Goal: Information Seeking & Learning: Understand process/instructions

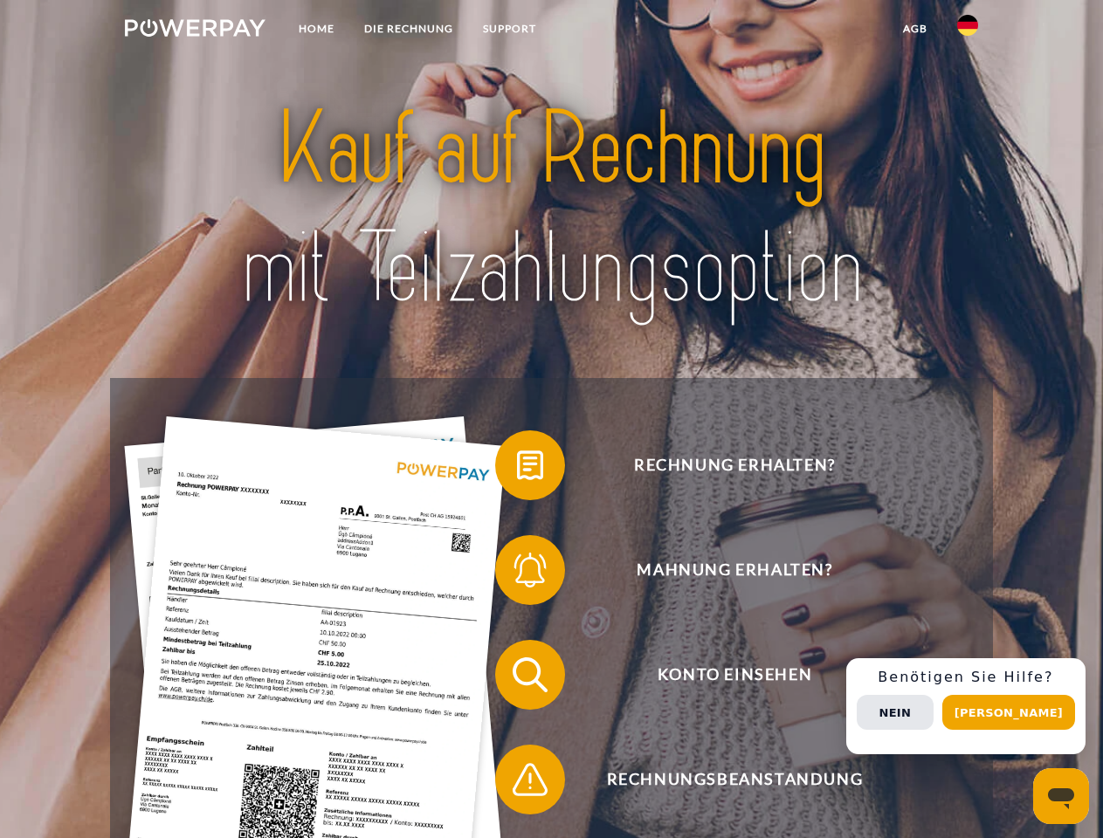
click at [195, 31] on img at bounding box center [195, 27] width 141 height 17
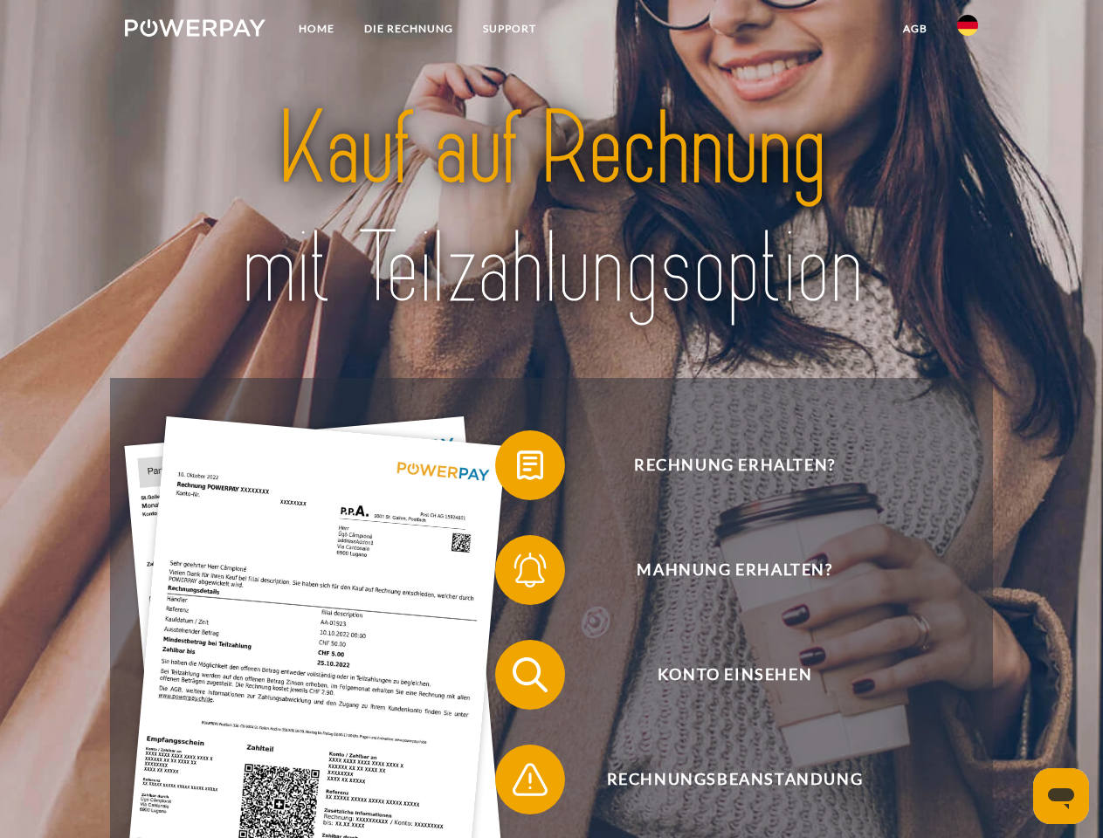
click at [967, 31] on img at bounding box center [967, 25] width 21 height 21
click at [914, 29] on link "agb" at bounding box center [915, 28] width 54 height 31
click at [517, 469] on span at bounding box center [503, 465] width 87 height 87
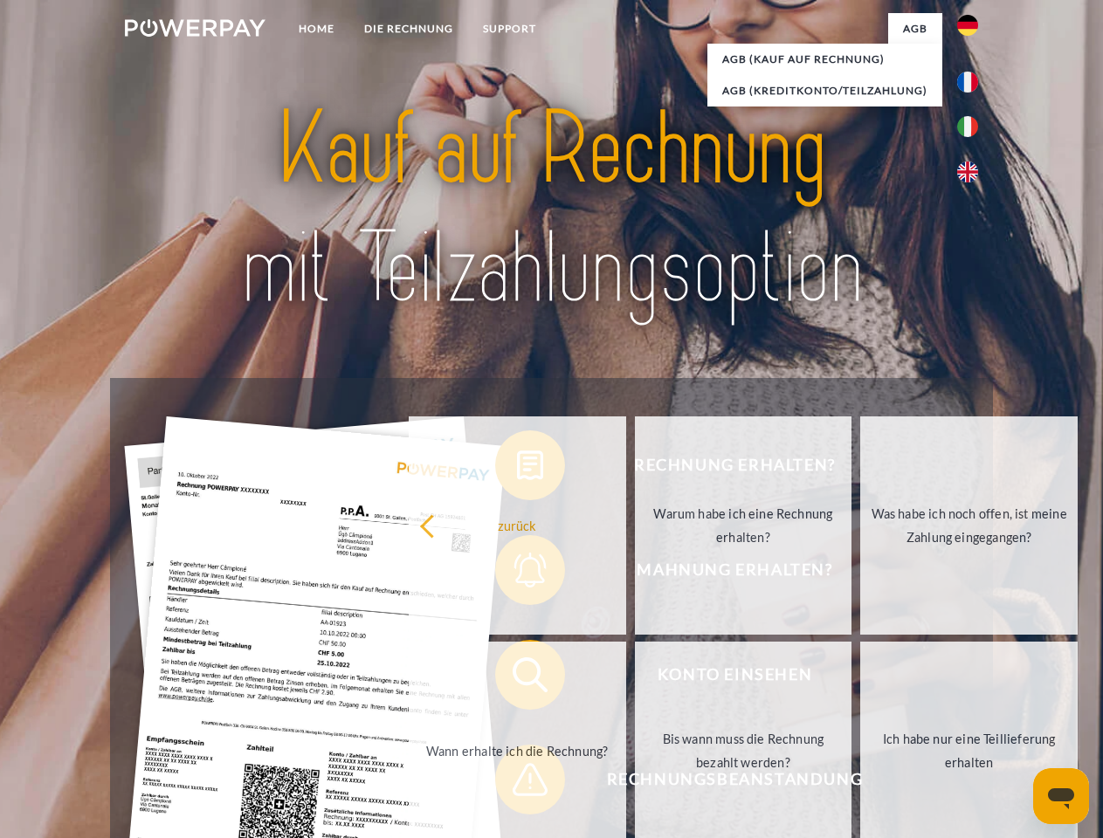
click at [517, 574] on div "Rechnung erhalten? Mahnung erhalten? Konto einsehen" at bounding box center [551, 727] width 882 height 698
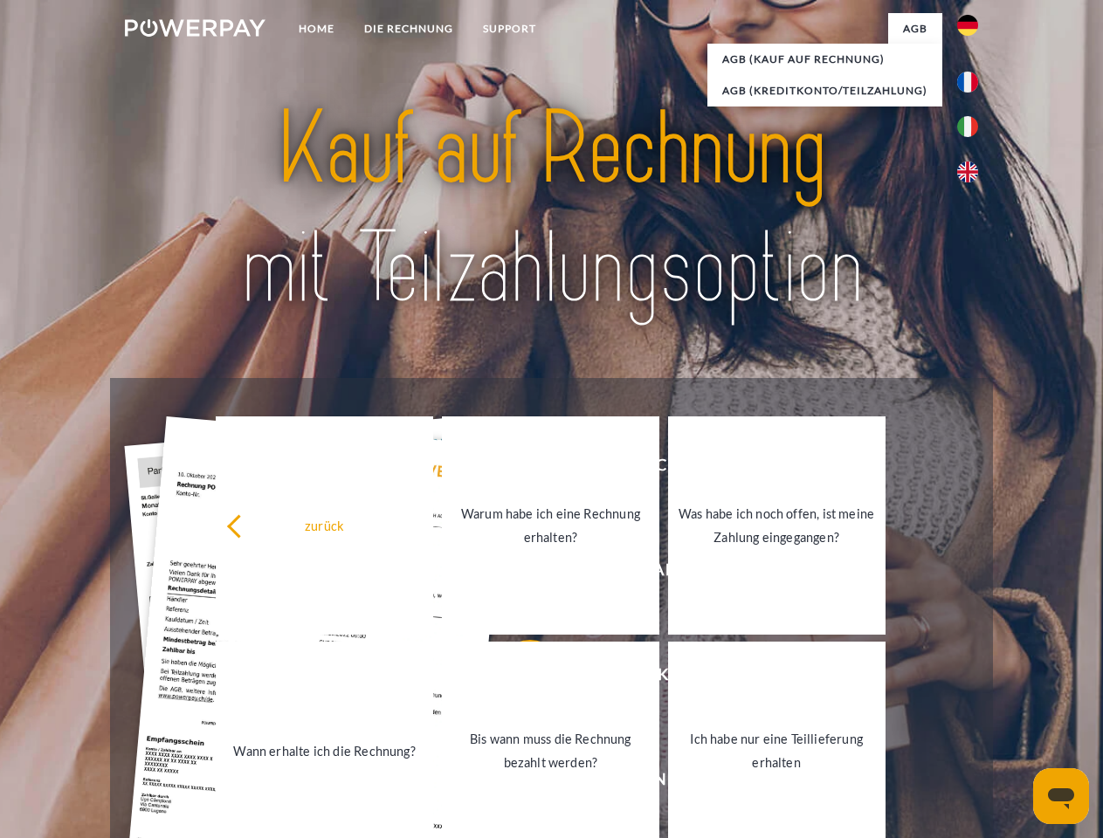
click at [517, 678] on link "Bis wann muss die Rechnung bezahlt werden?" at bounding box center [550, 751] width 217 height 218
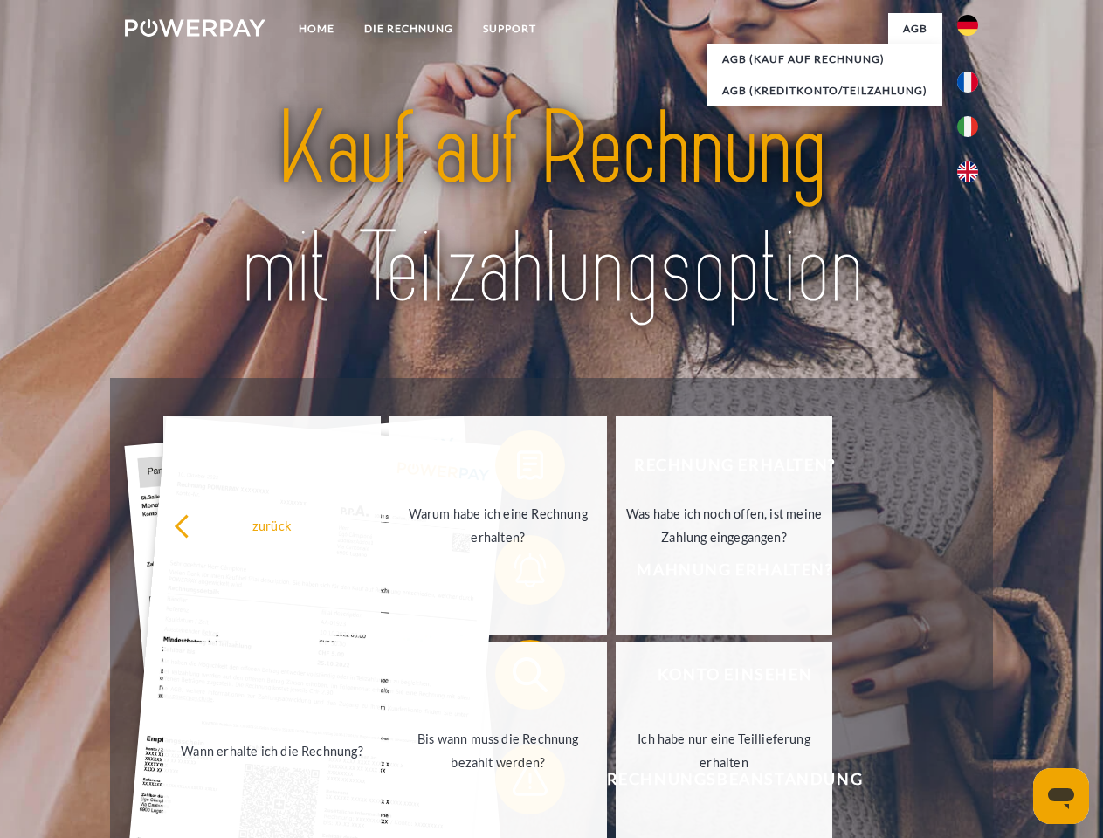
click at [517, 783] on div "zurück Warum habe ich eine Rechnung erhalten? Was habe ich noch offen, ist mein…" at bounding box center [498, 638] width 705 height 451
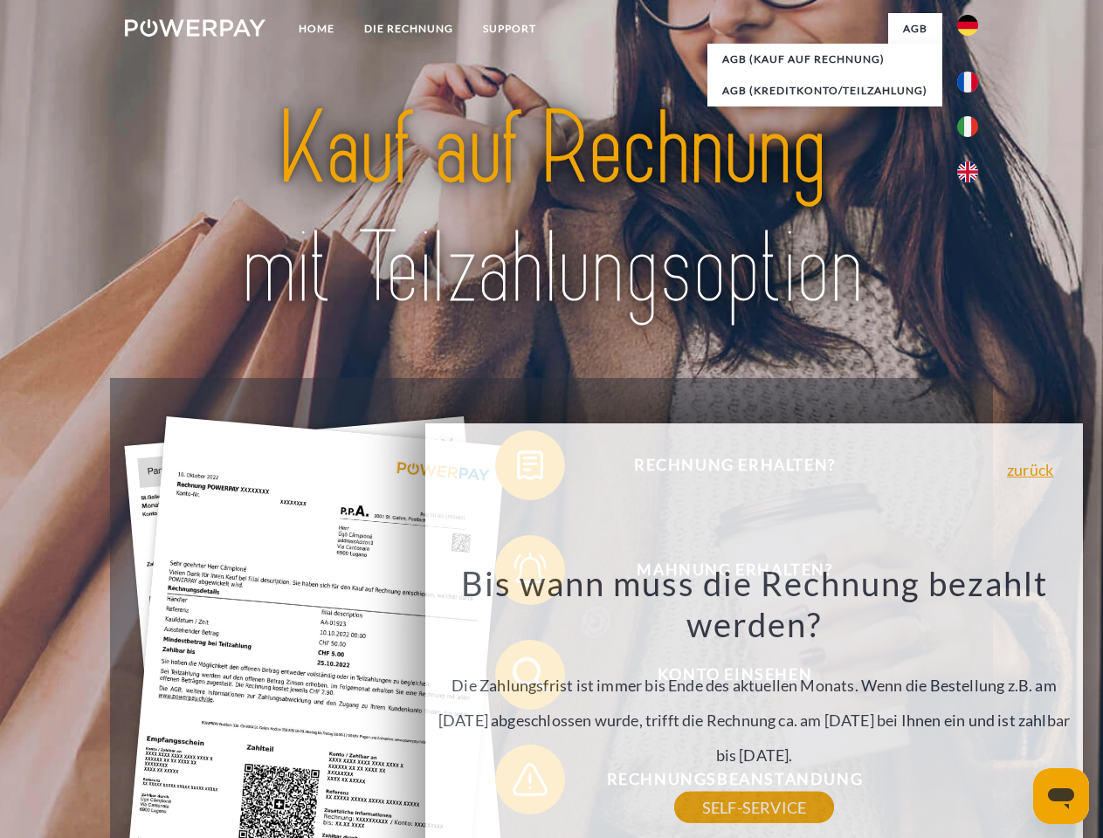
click at [972, 706] on div "Rechnung erhalten? Mahnung erhalten? Konto einsehen" at bounding box center [551, 727] width 882 height 698
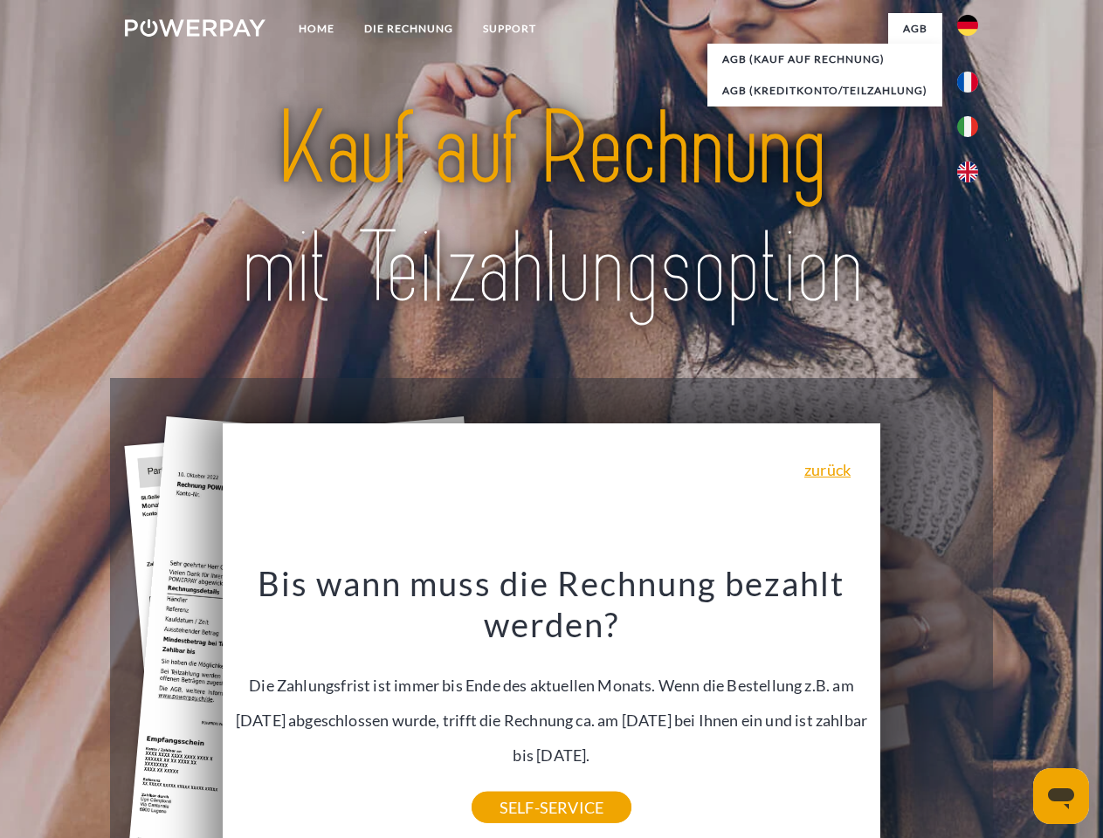
click at [929, 710] on span "Konto einsehen" at bounding box center [734, 675] width 428 height 70
click at [1015, 712] on header "Home DIE RECHNUNG SUPPORT" at bounding box center [551, 603] width 1103 height 1206
